Goal: Check status

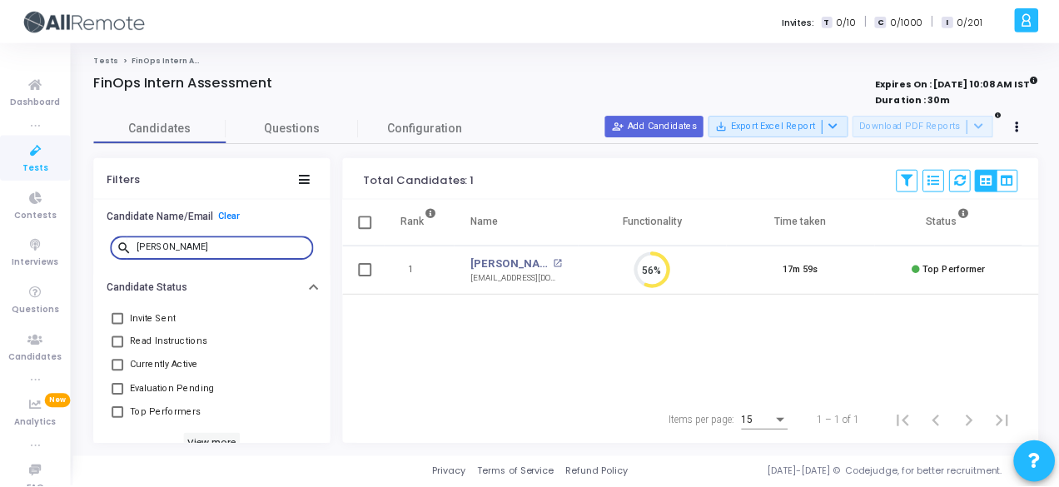
scroll to position [35, 42]
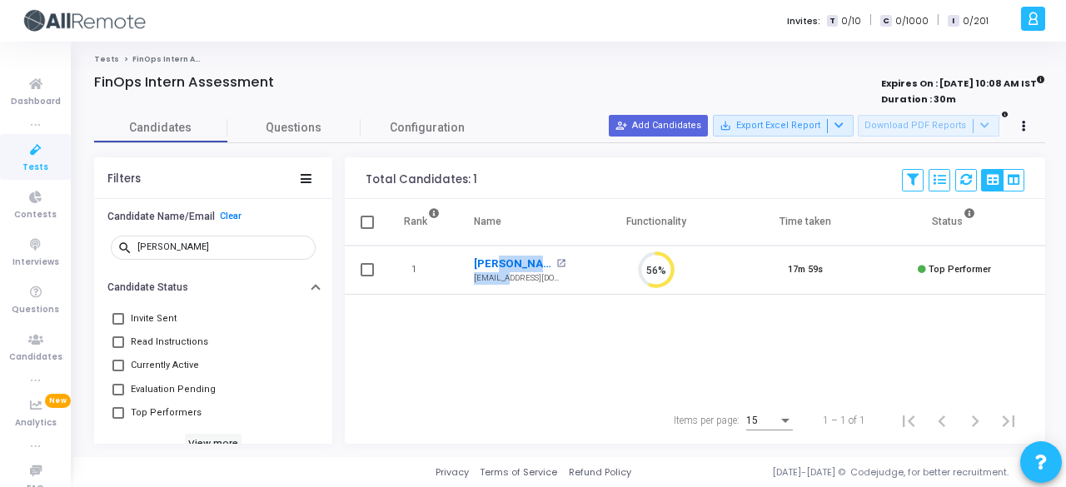
drag, startPoint x: 0, startPoint y: 0, endPoint x: 493, endPoint y: 257, distance: 555.8
click at [493, 257] on div "[PERSON_NAME] open_in_new [EMAIL_ADDRESS][DOMAIN_NAME]" at bounding box center [520, 270] width 92 height 29
click at [493, 257] on link "[PERSON_NAME]" at bounding box center [513, 264] width 78 height 17
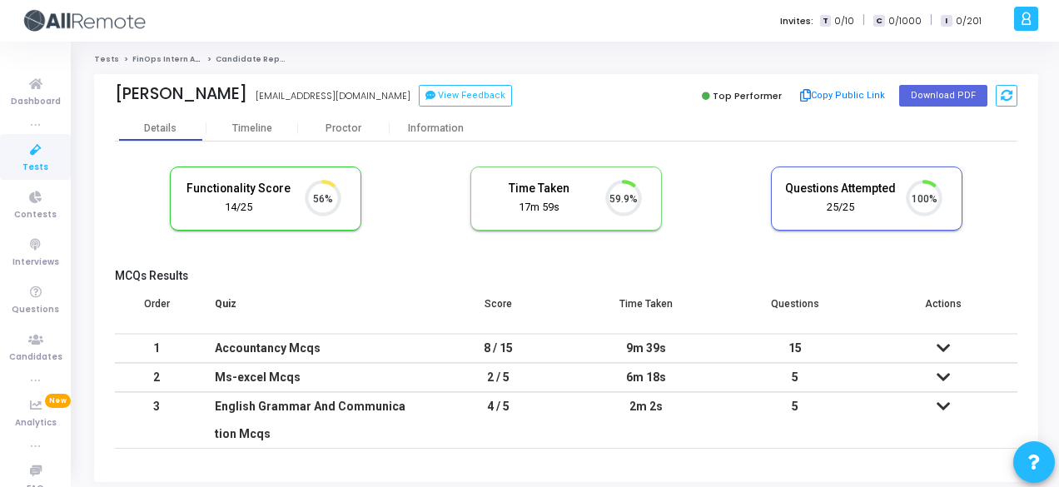
scroll to position [35, 42]
click at [457, 132] on div "Information" at bounding box center [436, 128] width 92 height 12
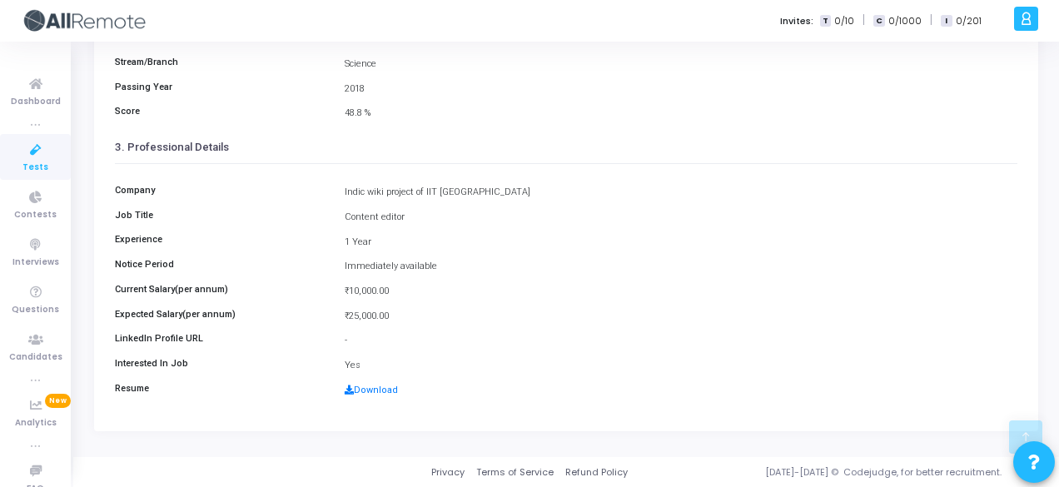
scroll to position [260, 0]
